Goal: Find specific fact

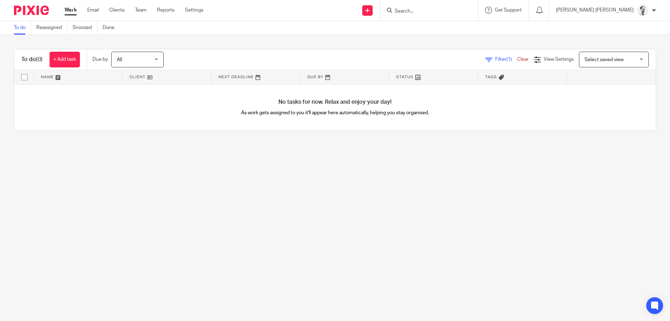
drag, startPoint x: 0, startPoint y: 0, endPoint x: 159, endPoint y: 76, distance: 176.5
click at [436, 5] on div at bounding box center [429, 10] width 98 height 21
click at [441, 8] on input "Search" at bounding box center [425, 11] width 63 height 6
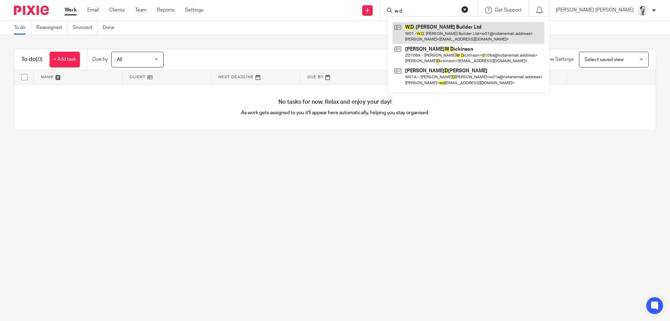
type input "w d"
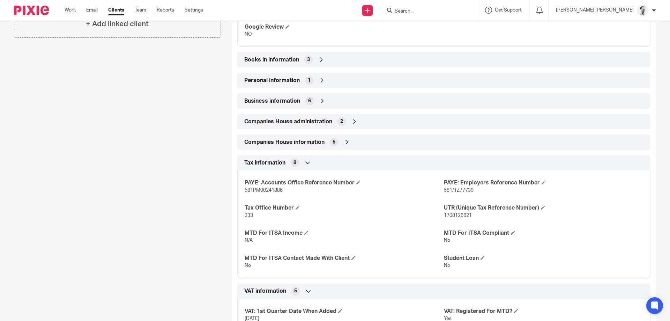
scroll to position [291, 0]
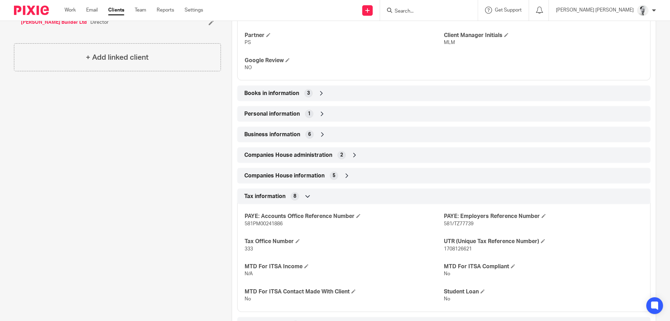
click at [269, 226] on span "581PM00241886" at bounding box center [264, 223] width 38 height 5
click at [270, 226] on span "581PM00241886" at bounding box center [264, 223] width 38 height 5
click at [451, 249] on span "1708126621" at bounding box center [458, 248] width 28 height 5
copy span "1708126621"
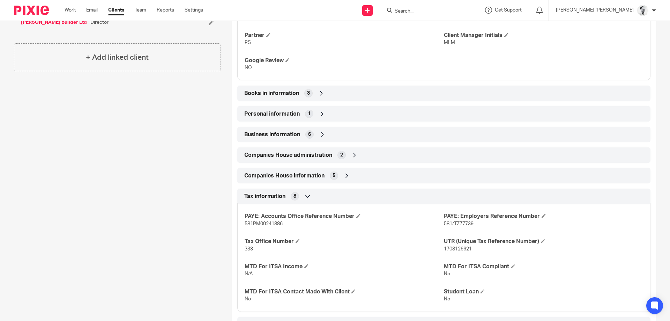
click at [445, 223] on span "581/TZ77739" at bounding box center [459, 223] width 30 height 5
copy span "581/TZ77739"
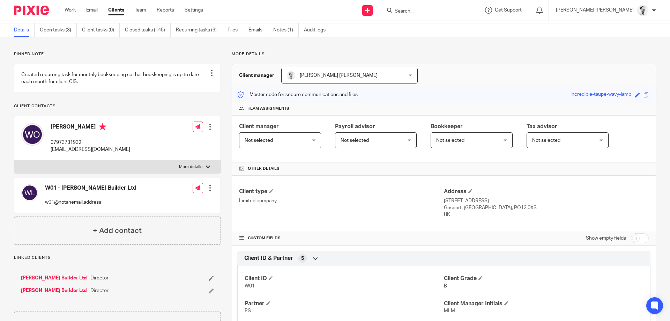
drag, startPoint x: 492, startPoint y: 207, endPoint x: 524, endPoint y: 206, distance: 32.8
click at [524, 206] on p "Gosport, Hampshire, PO13 0XS" at bounding box center [546, 207] width 205 height 7
drag, startPoint x: 489, startPoint y: 206, endPoint x: 511, endPoint y: 208, distance: 21.7
click at [511, 208] on p "Gosport, Hampshire, PO13 0XS" at bounding box center [546, 207] width 205 height 7
click at [521, 201] on p "11 Bridgemary Avenue" at bounding box center [546, 200] width 205 height 7
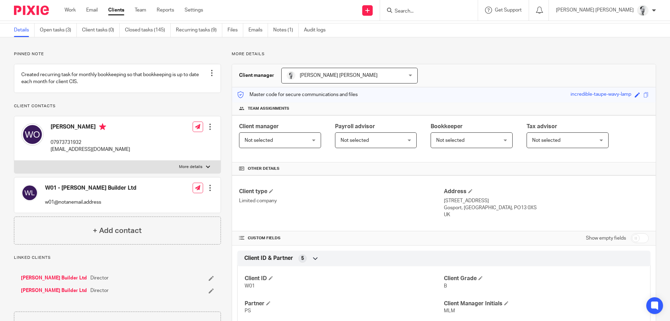
drag, startPoint x: 515, startPoint y: 207, endPoint x: 491, endPoint y: 208, distance: 24.8
click at [491, 208] on p "Gosport, Hampshire, PO13 0XS" at bounding box center [546, 207] width 205 height 7
copy p "PO13 0XS"
